Goal: Task Accomplishment & Management: Use online tool/utility

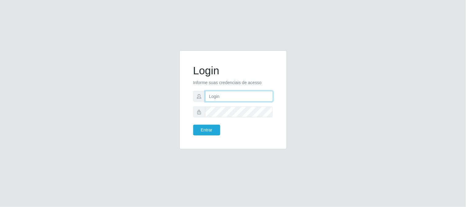
click at [256, 97] on input "text" at bounding box center [239, 96] width 68 height 11
type input "[EMAIL_ADDRESS][DOMAIN_NAME]"
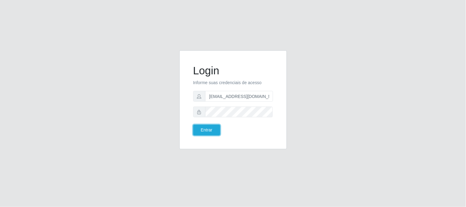
drag, startPoint x: 208, startPoint y: 129, endPoint x: 211, endPoint y: 145, distance: 16.1
click at [210, 128] on button "Entrar" at bounding box center [206, 130] width 27 height 11
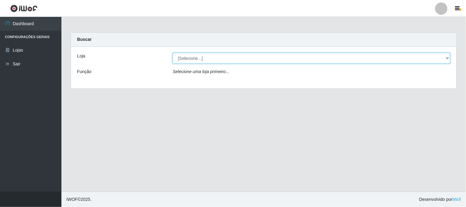
drag, startPoint x: 448, startPoint y: 56, endPoint x: 448, endPoint y: 60, distance: 4.3
click at [448, 60] on select "[Selecione...] Queiroz Atacadão - [GEOGRAPHIC_DATA]" at bounding box center [312, 58] width 278 height 11
select select "464"
click at [173, 53] on select "[Selecione...] Queiroz Atacadão - [GEOGRAPHIC_DATA]" at bounding box center [312, 58] width 278 height 11
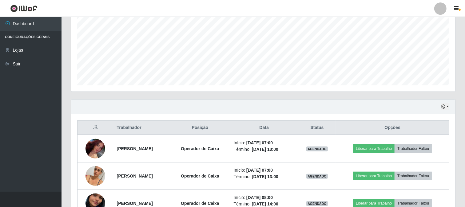
scroll to position [171, 0]
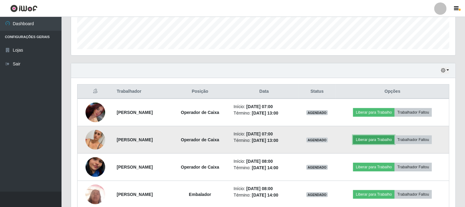
click at [383, 138] on button "Liberar para Trabalho" at bounding box center [374, 140] width 42 height 9
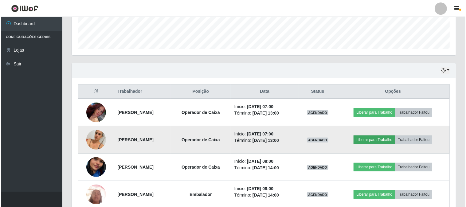
scroll to position [127, 380]
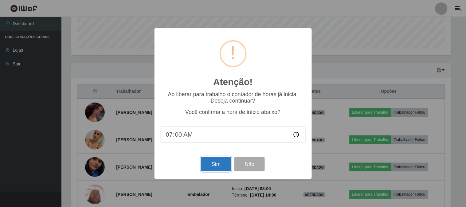
click at [212, 167] on button "Sim" at bounding box center [216, 164] width 30 height 14
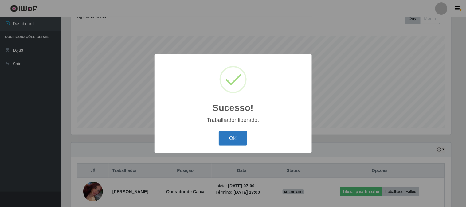
click at [237, 140] on button "OK" at bounding box center [233, 138] width 29 height 14
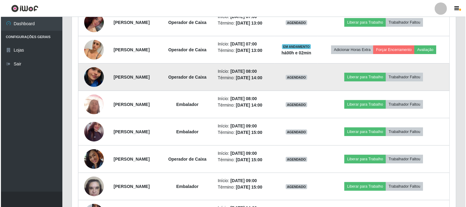
scroll to position [262, 0]
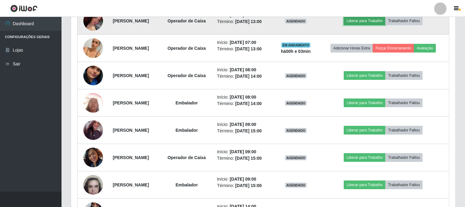
click at [385, 22] on button "Liberar para Trabalho" at bounding box center [365, 21] width 42 height 9
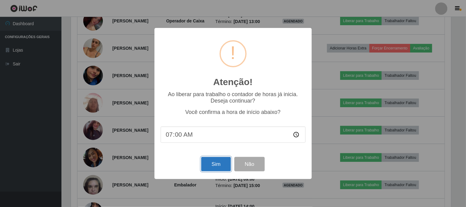
click at [215, 162] on button "Sim" at bounding box center [216, 164] width 30 height 14
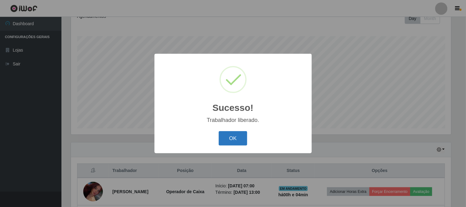
click at [235, 139] on button "OK" at bounding box center [233, 138] width 29 height 14
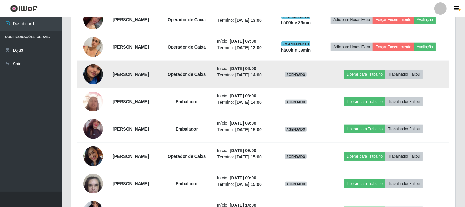
scroll to position [262, 0]
